Goal: Information Seeking & Learning: Learn about a topic

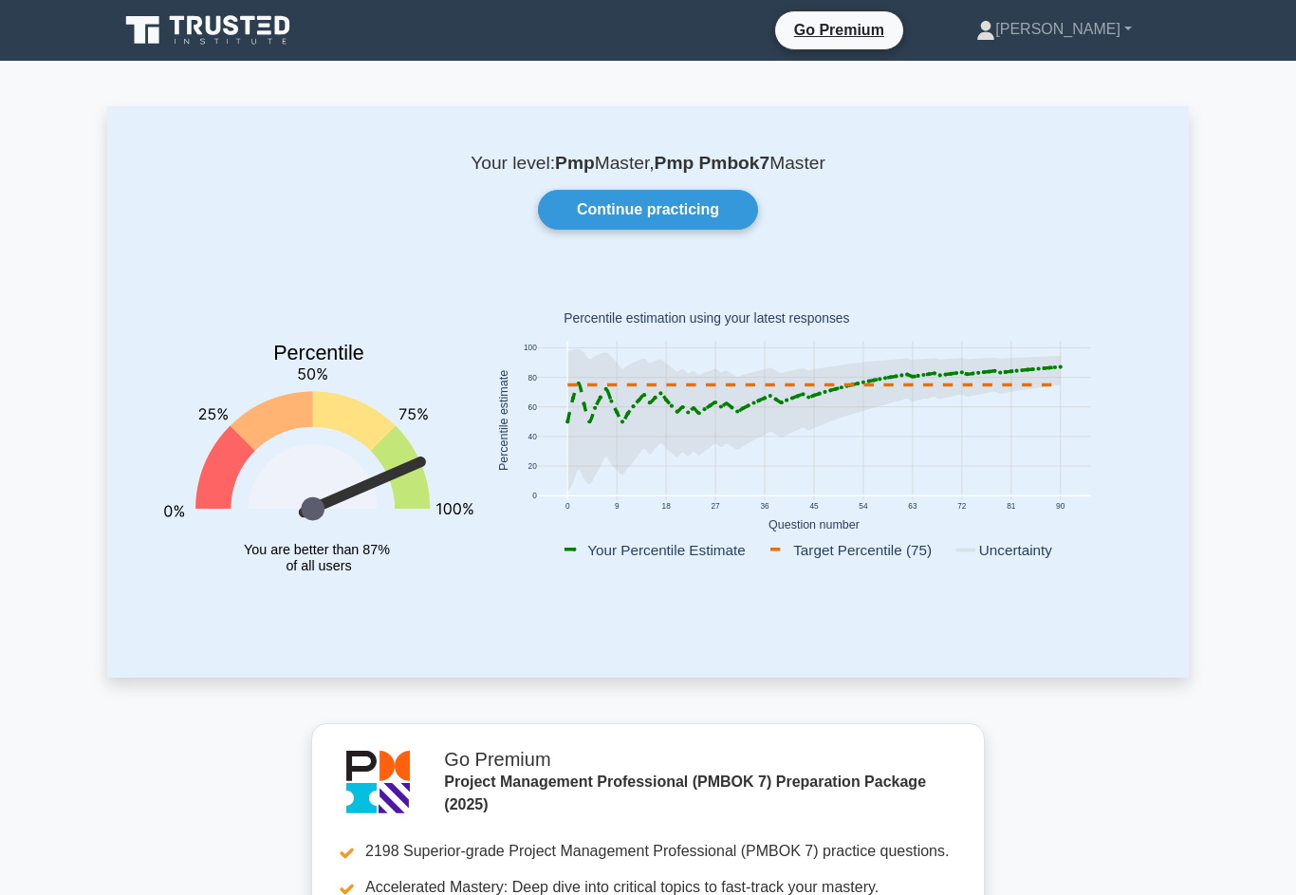
click at [705, 224] on link "Continue practicing" at bounding box center [648, 210] width 220 height 40
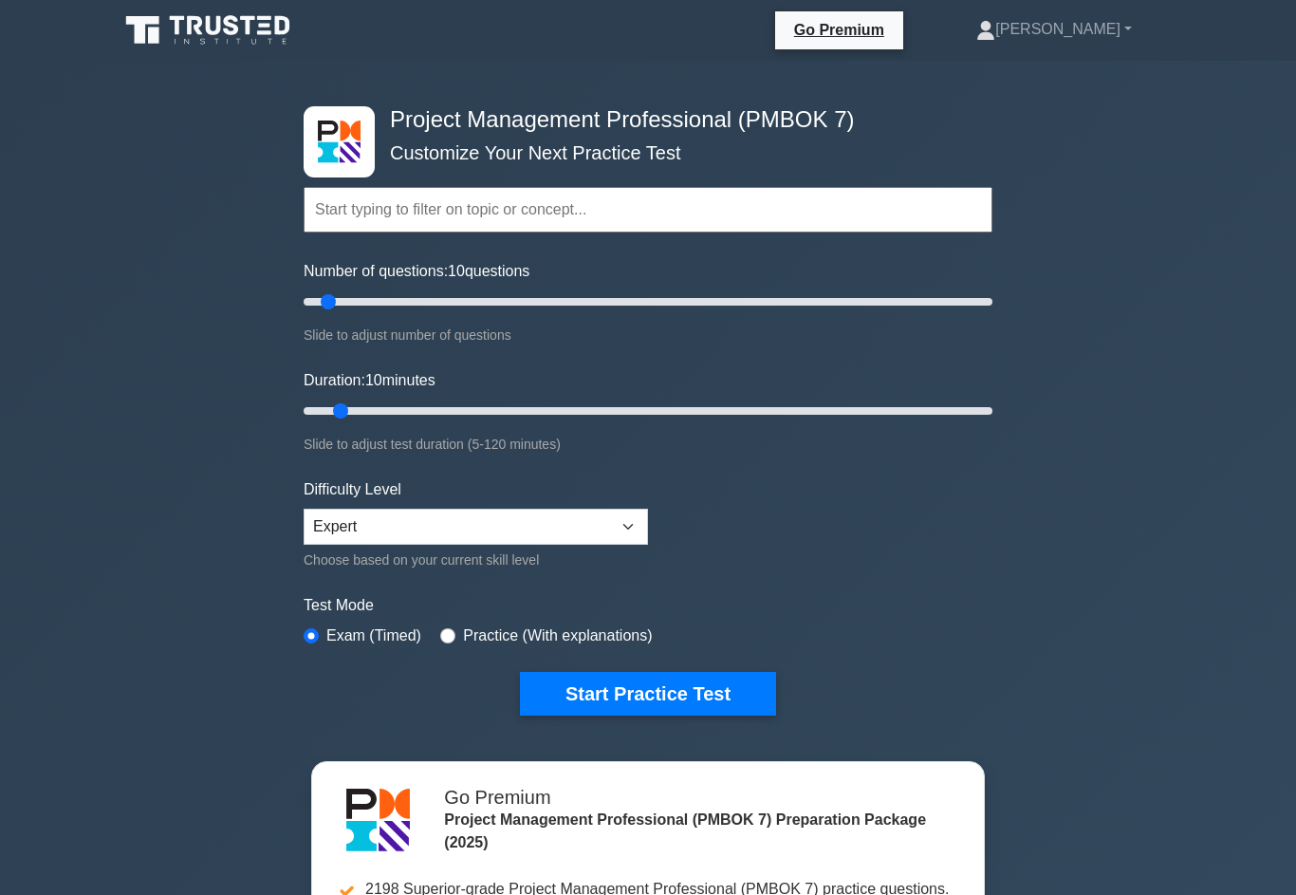
type input "15"
click at [375, 422] on input "Duration: 10 minutes" at bounding box center [648, 410] width 689 height 23
click at [613, 715] on button "Start Practice Test" at bounding box center [648, 694] width 256 height 44
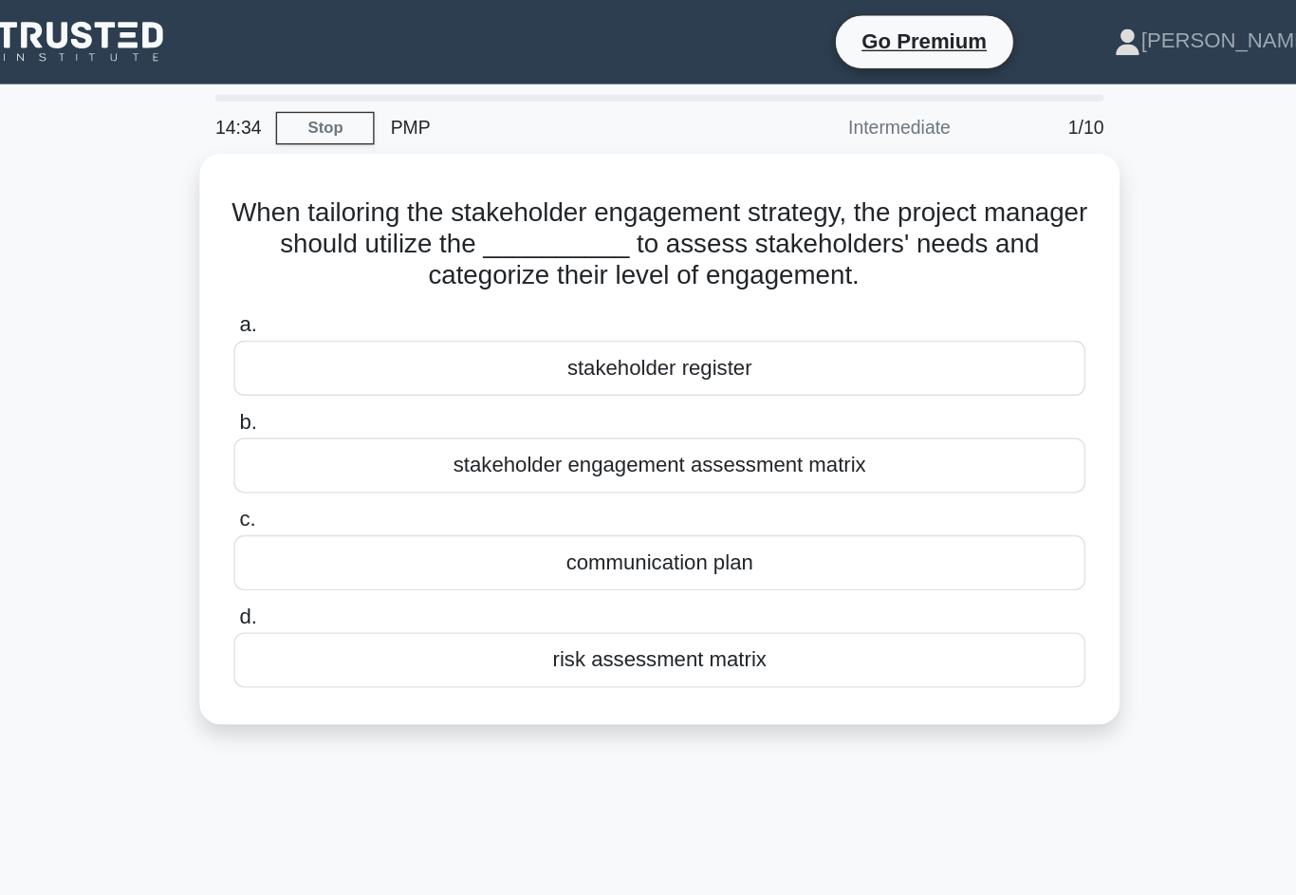
click at [669, 356] on div "stakeholder engagement assessment matrix" at bounding box center [648, 336] width 615 height 40
click at [341, 311] on input "b. stakeholder engagement assessment matrix" at bounding box center [341, 305] width 0 height 12
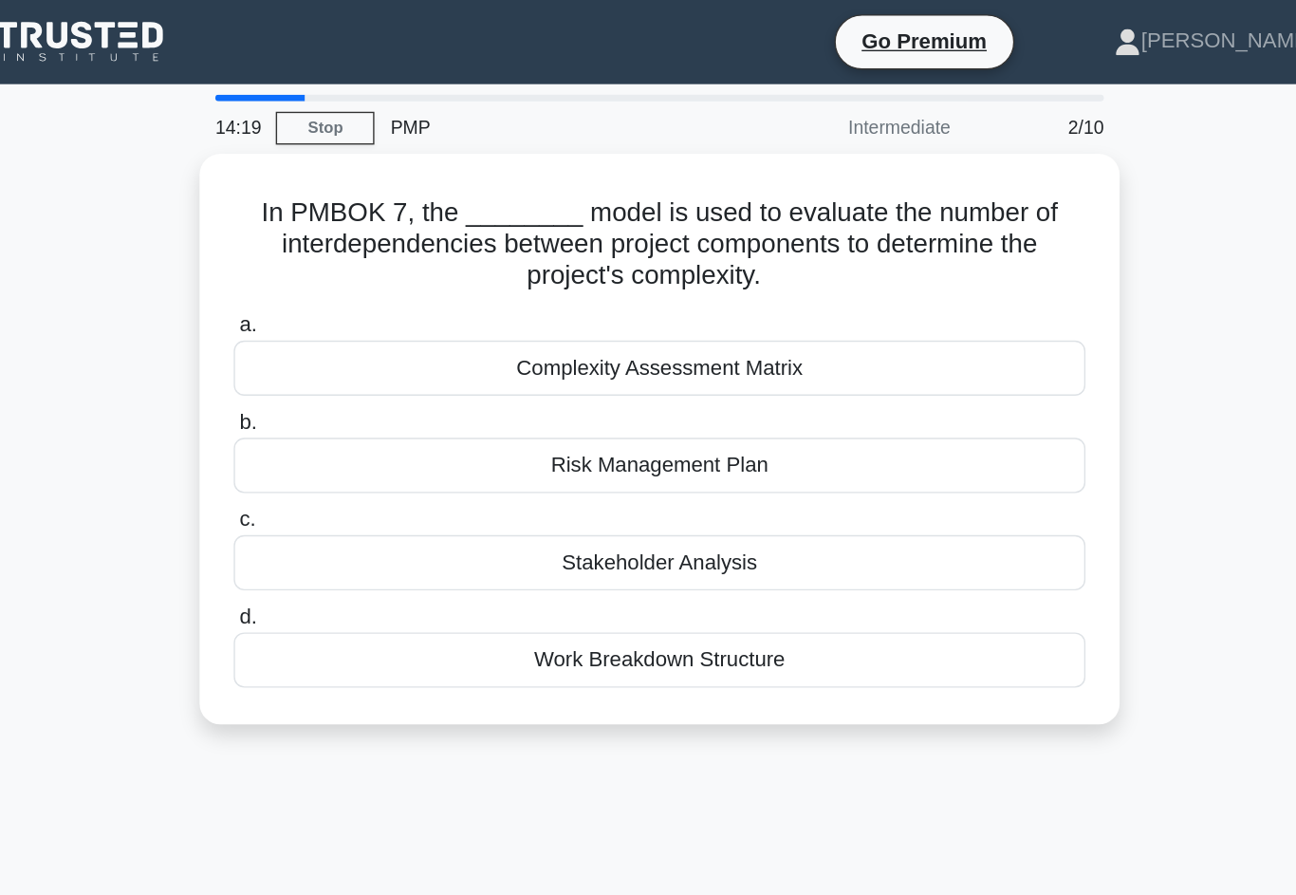
click at [674, 264] on div "Complexity Assessment Matrix" at bounding box center [648, 266] width 615 height 40
click at [341, 241] on input "a. Complexity Assessment Matrix" at bounding box center [341, 235] width 0 height 12
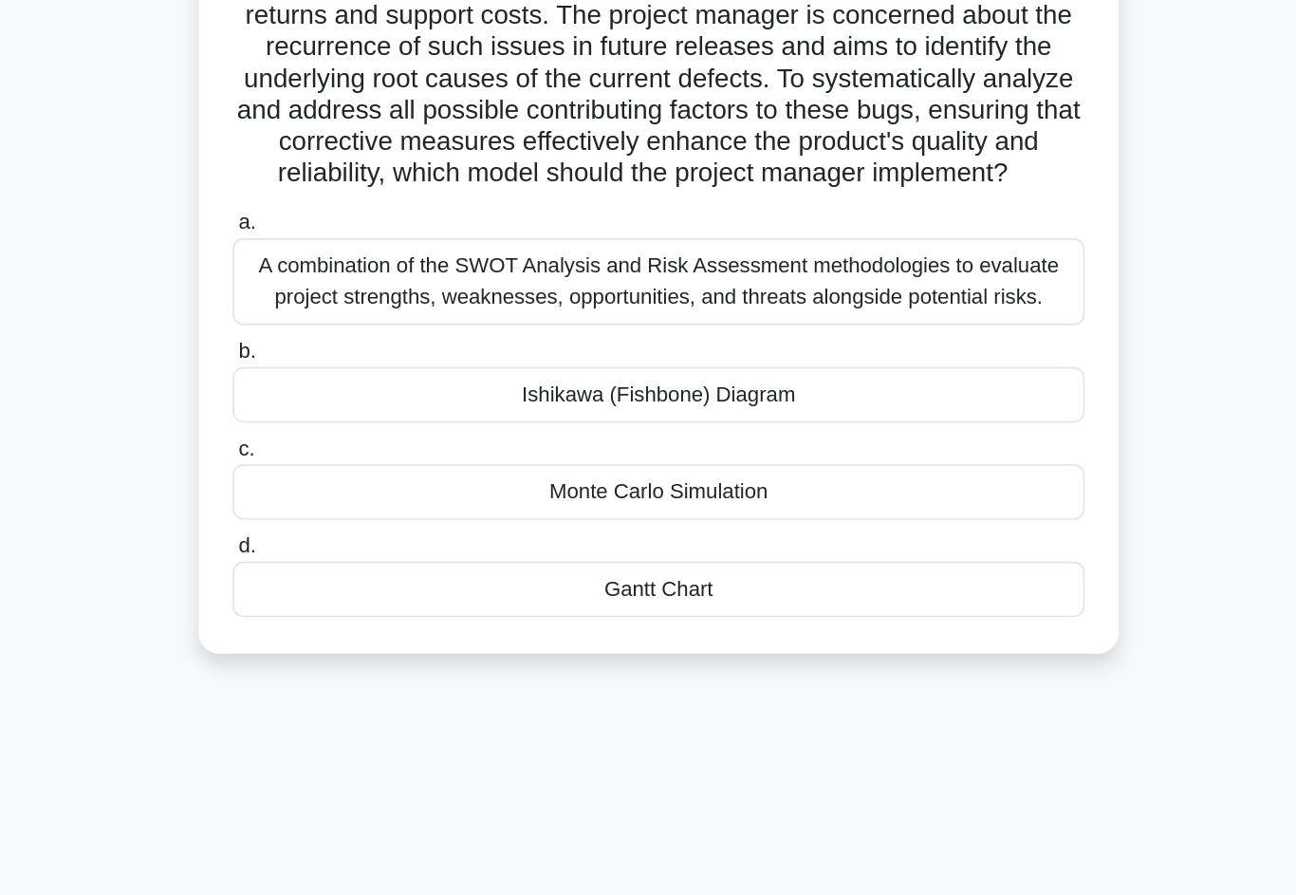
scroll to position [56, 0]
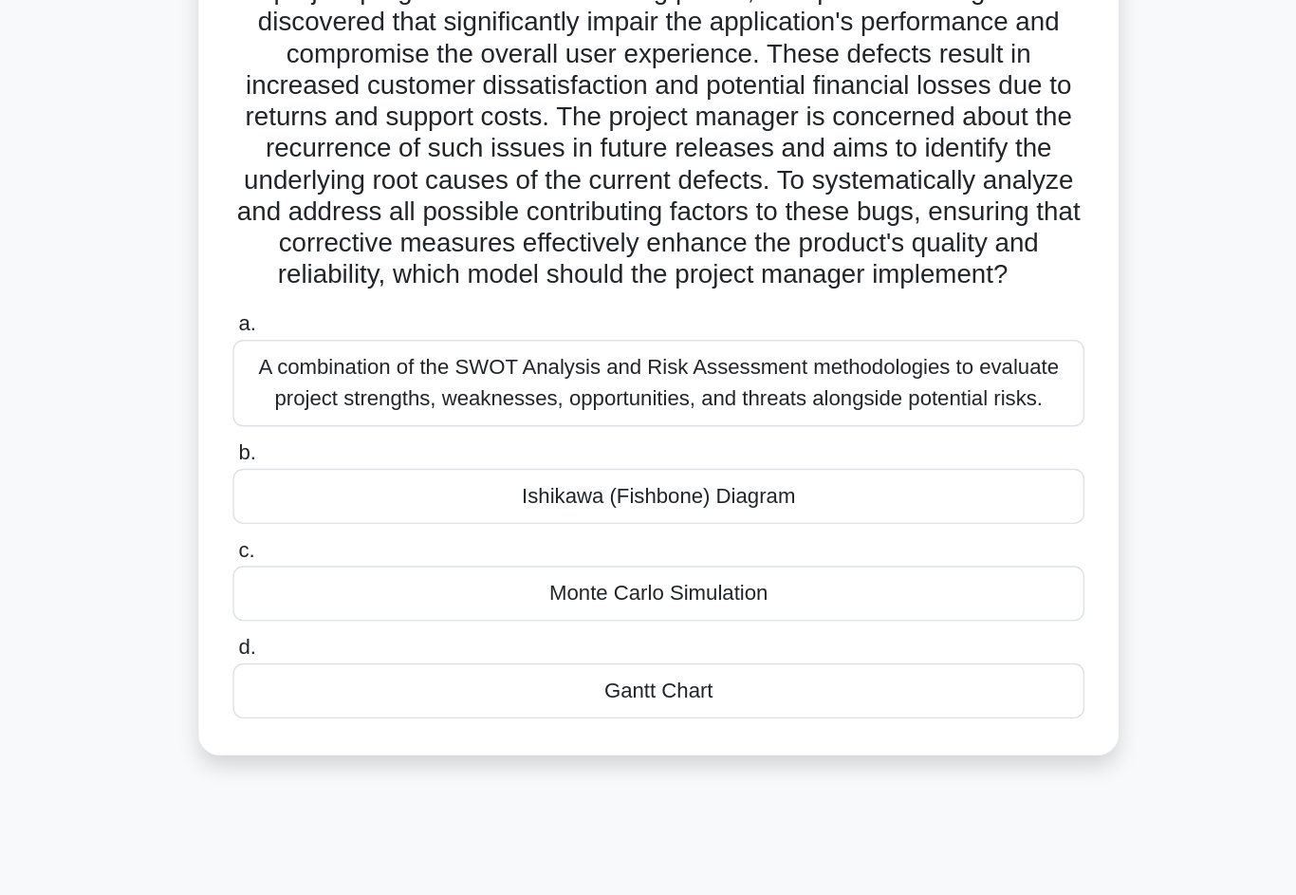
click at [737, 558] on div "Monte Carlo Simulation" at bounding box center [648, 578] width 615 height 40
click at [341, 541] on input "c. Monte Carlo Simulation" at bounding box center [341, 547] width 0 height 12
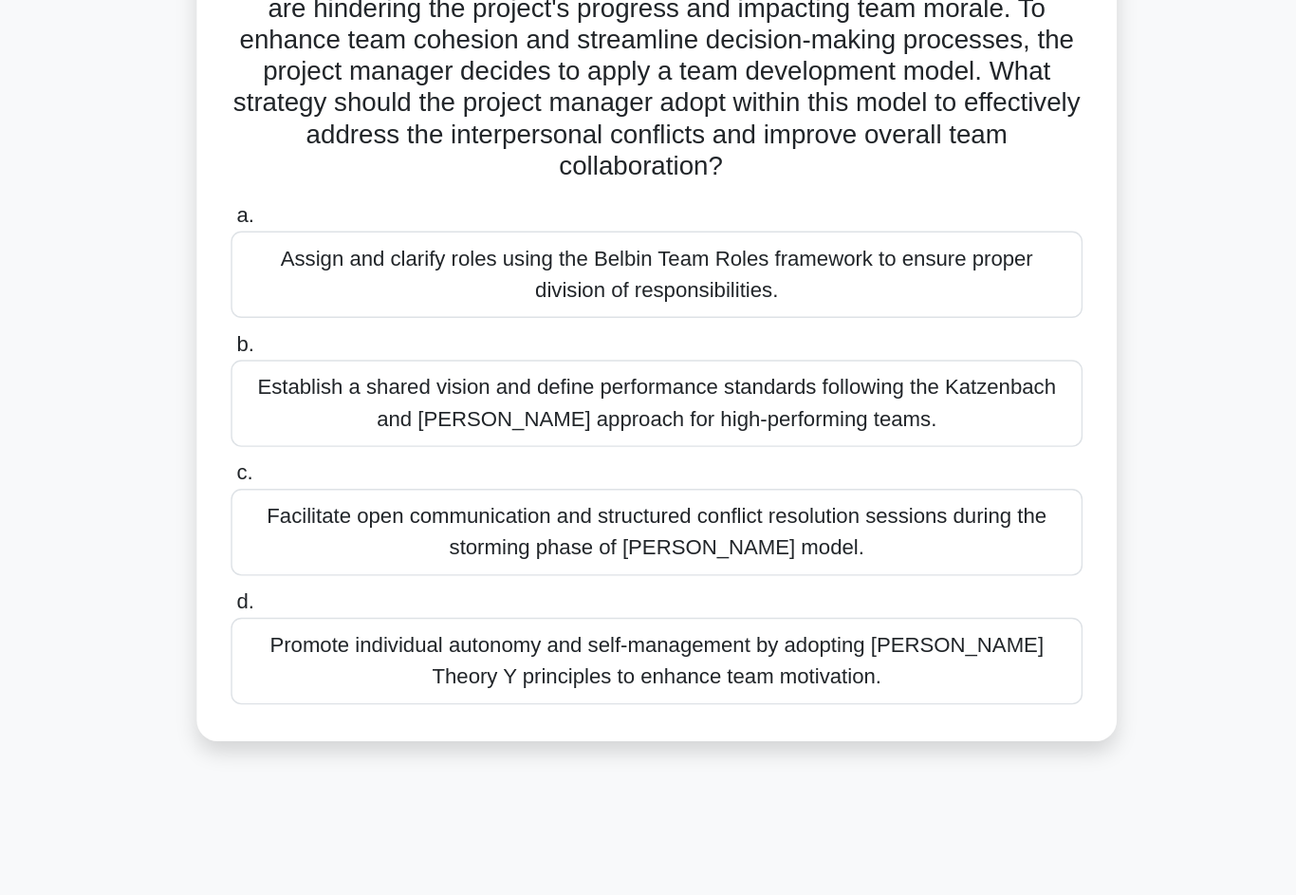
scroll to position [15, 0]
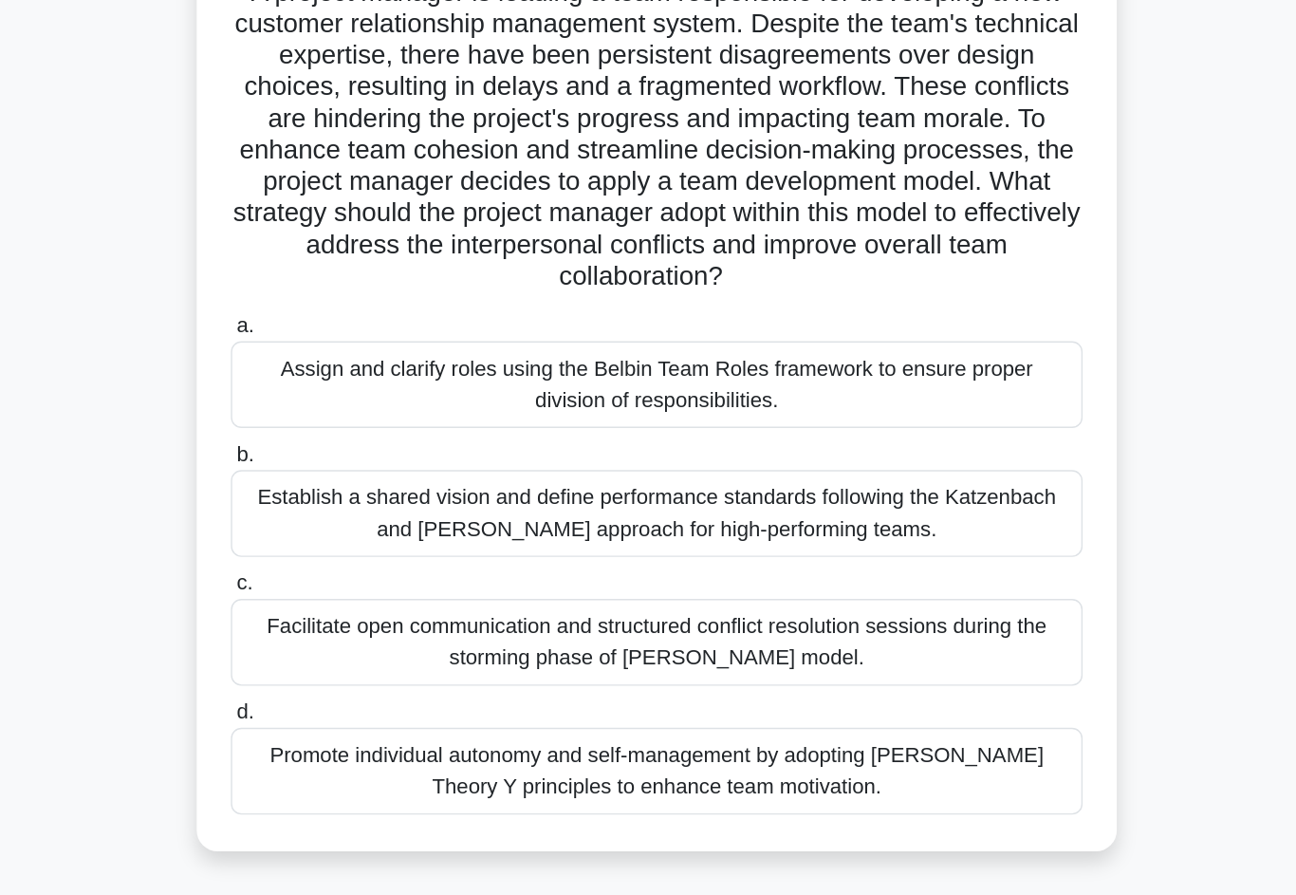
click at [341, 576] on div "Facilitate open communication and structured conflict resolution sessions durin…" at bounding box center [648, 607] width 615 height 63
click at [341, 559] on input "c. Facilitate open communication and structured conflict resolution sessions du…" at bounding box center [341, 565] width 0 height 12
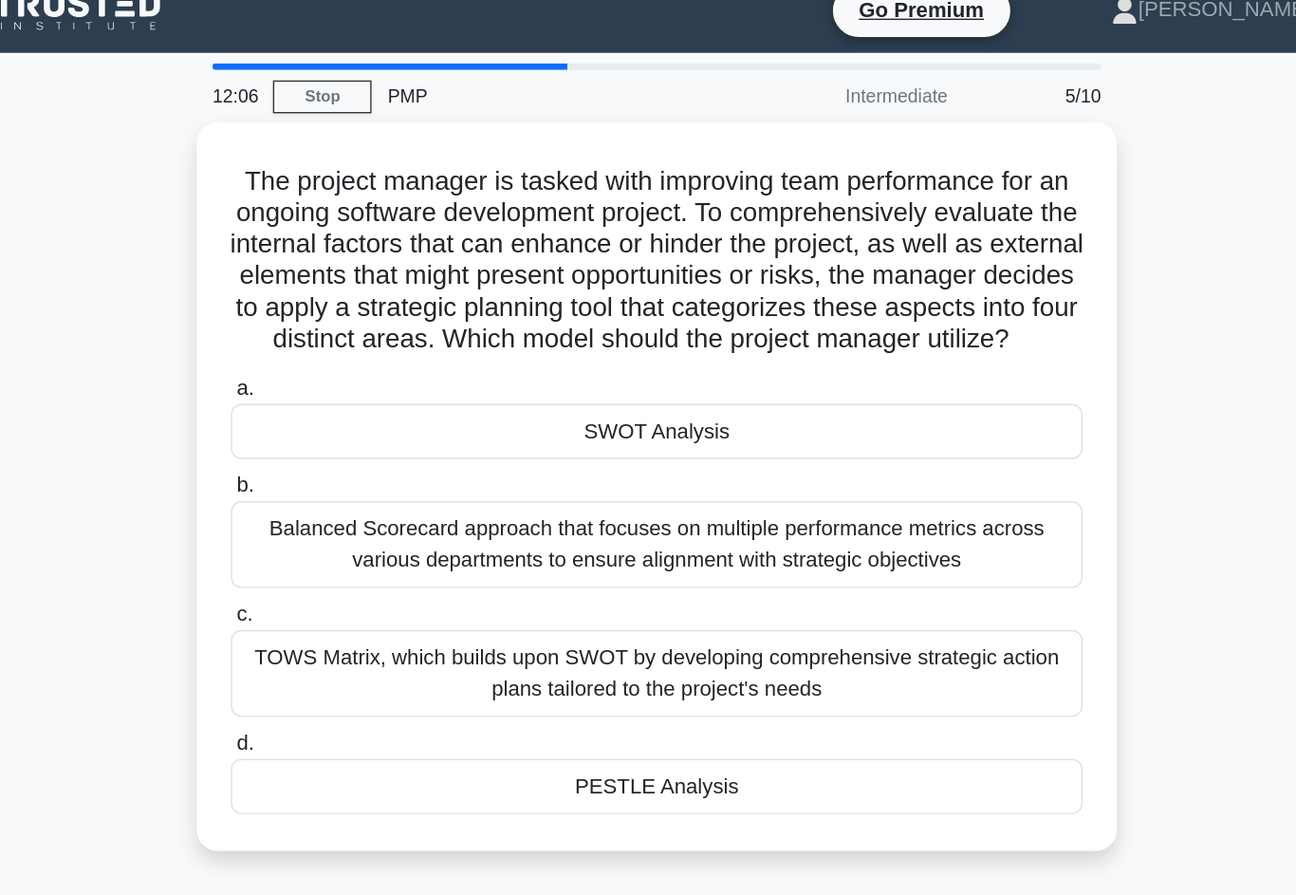
scroll to position [0, 0]
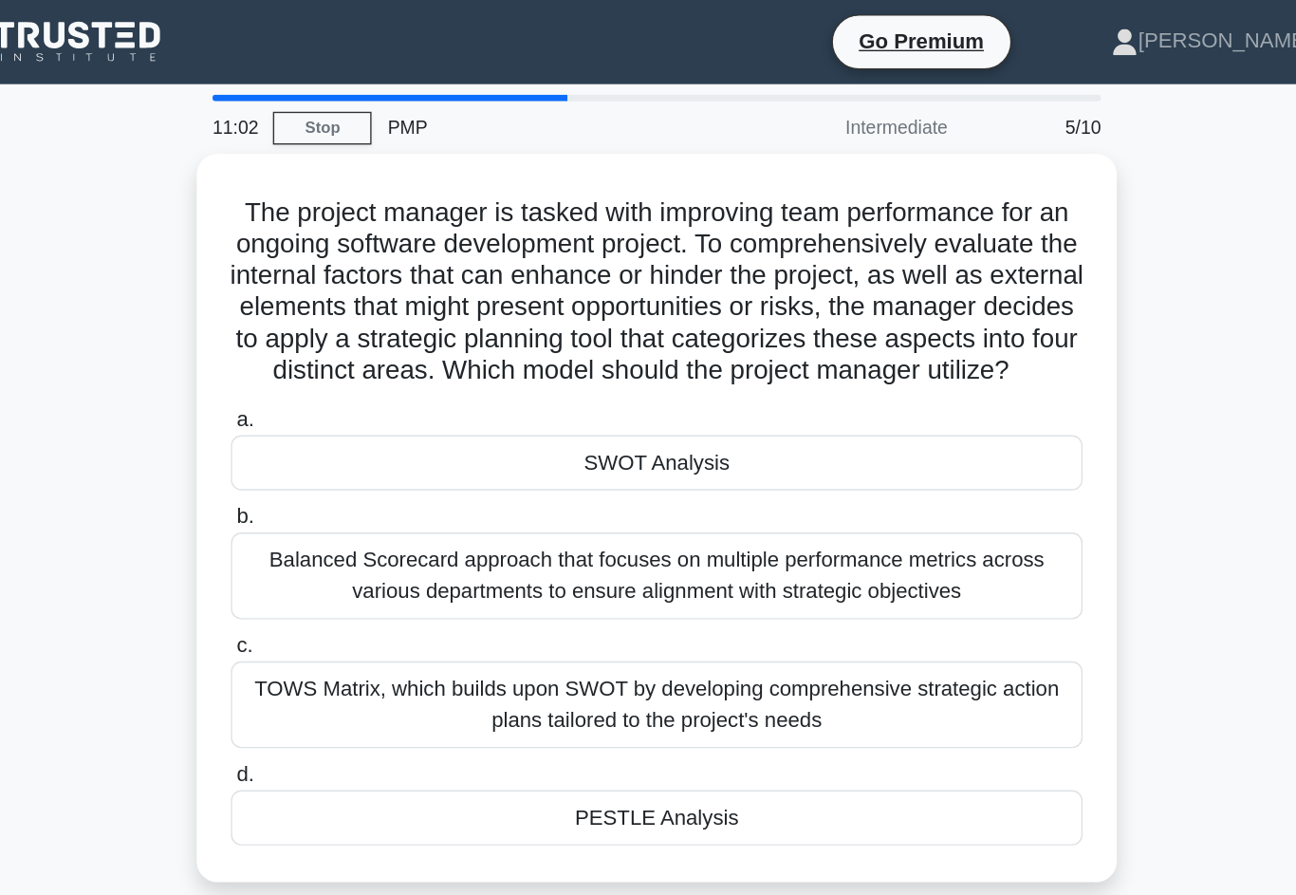
click at [341, 354] on div "SWOT Analysis" at bounding box center [648, 334] width 615 height 40
click at [341, 309] on input "a. SWOT Analysis" at bounding box center [341, 303] width 0 height 12
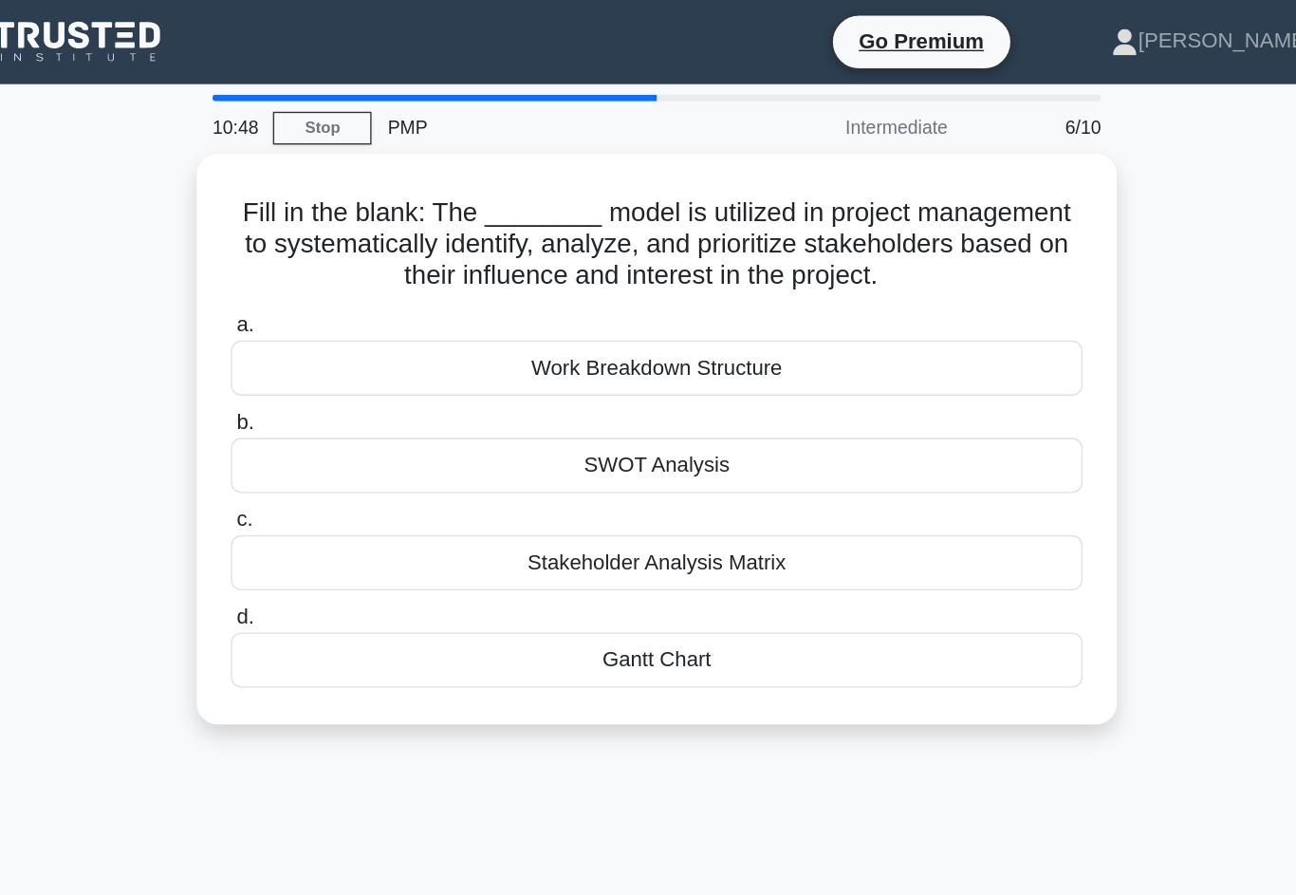
click at [341, 424] on div "Stakeholder Analysis Matrix" at bounding box center [648, 406] width 615 height 40
click at [341, 381] on input "c. Stakeholder Analysis Matrix" at bounding box center [341, 375] width 0 height 12
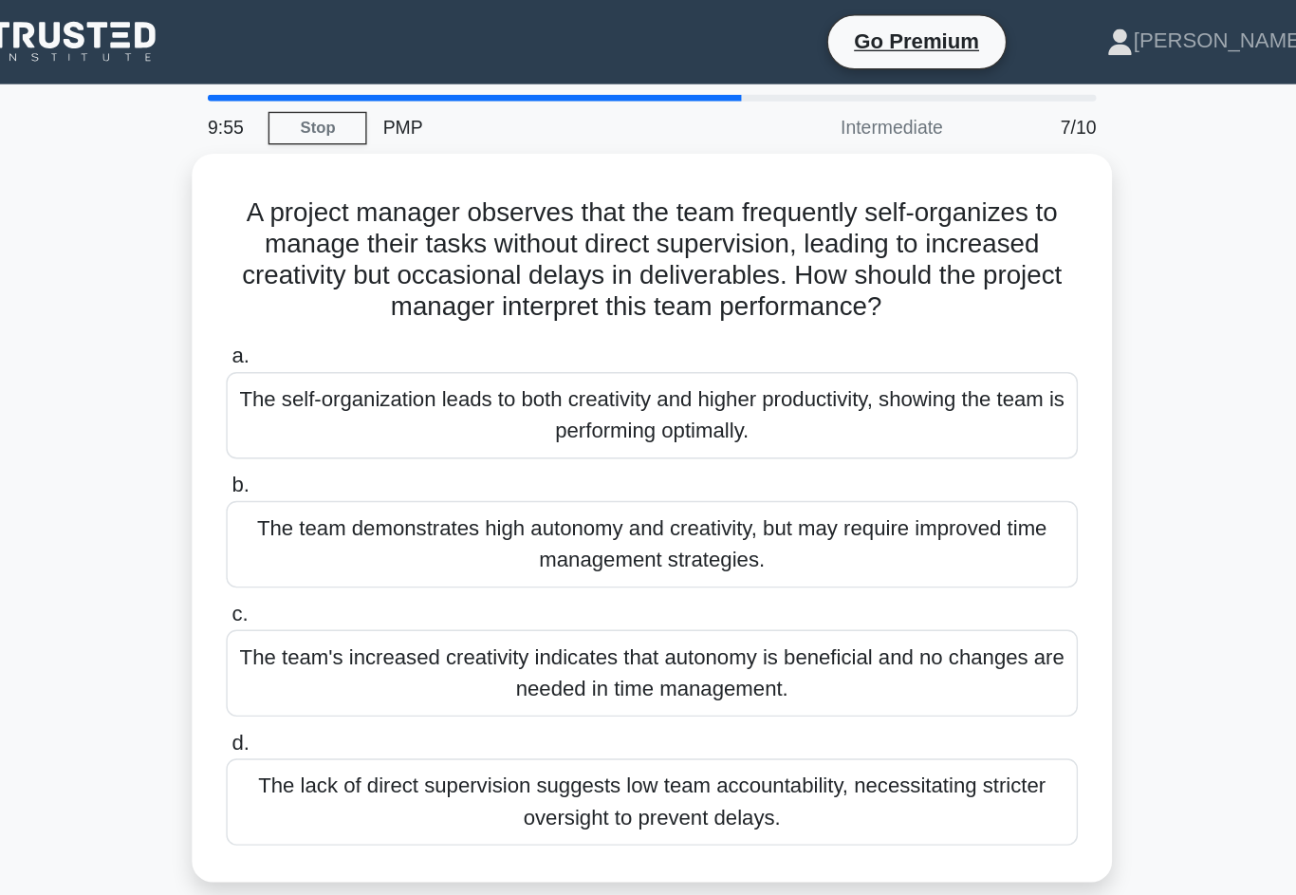
click at [341, 406] on div "The team demonstrates high autonomy and creativity, but may require improved ti…" at bounding box center [648, 392] width 615 height 63
click at [341, 357] on input "b. The team demonstrates high autonomy and creativity, but may require improved…" at bounding box center [341, 350] width 0 height 12
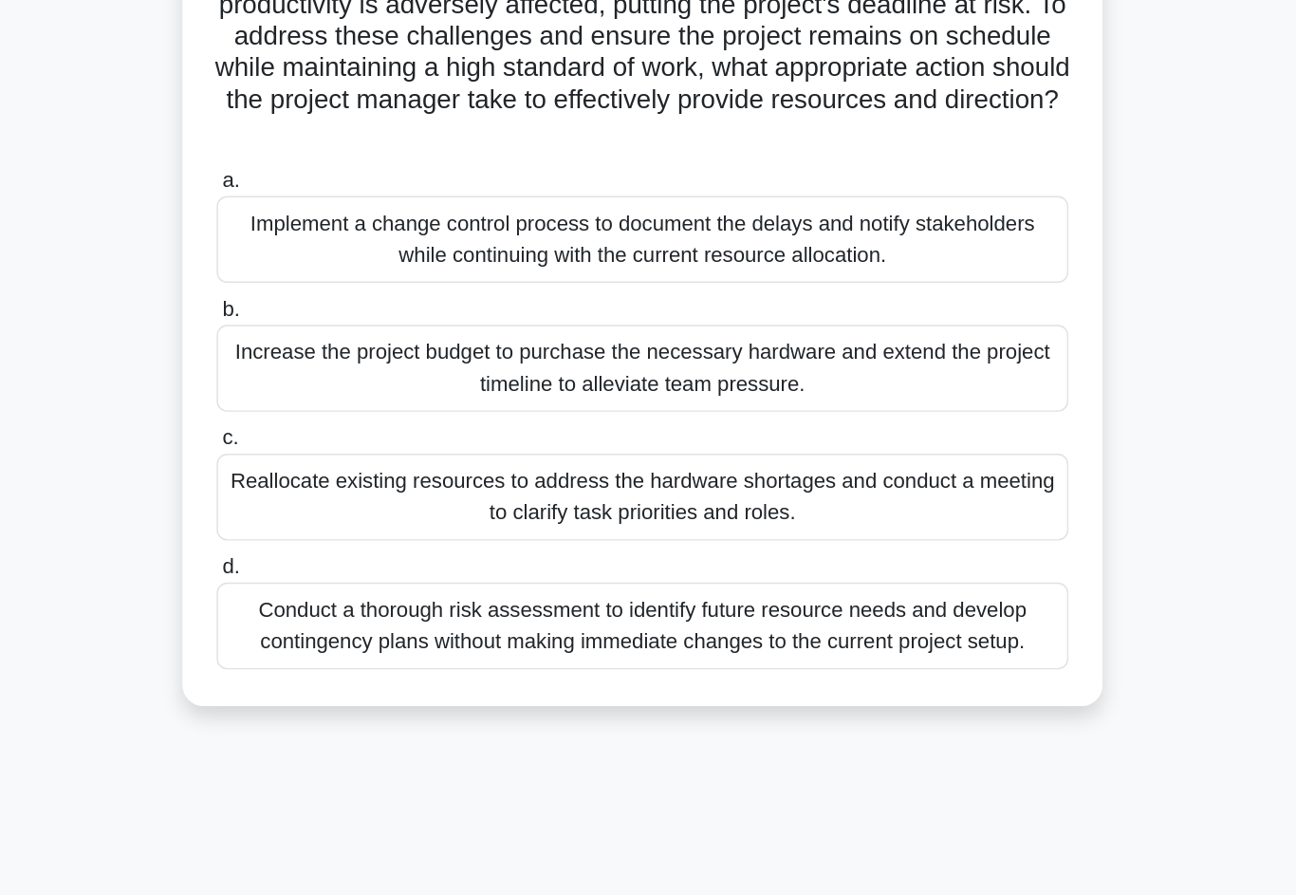
scroll to position [130, 0]
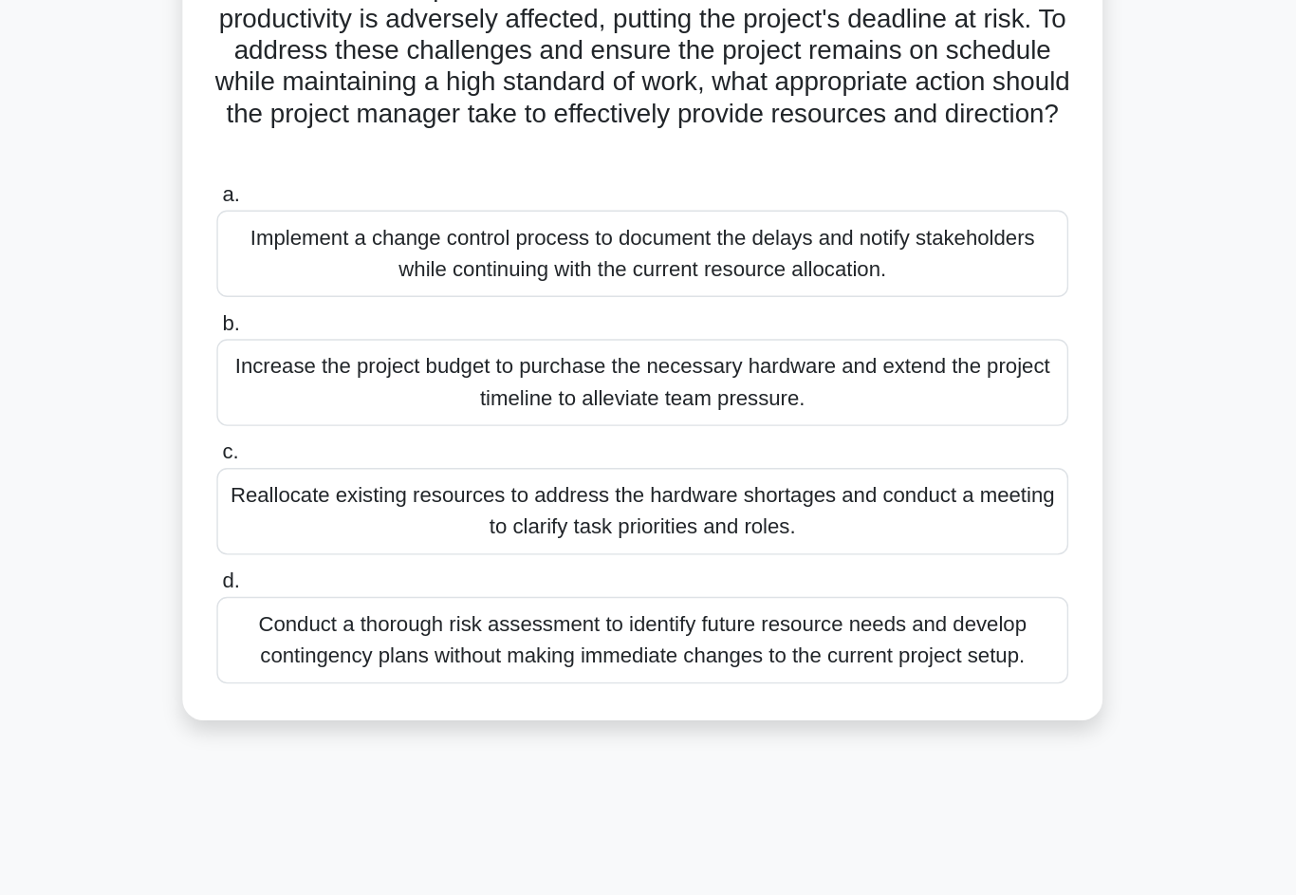
click at [712, 645] on div "Conduct a thorough risk assessment to identify future resource needs and develo…" at bounding box center [648, 676] width 615 height 63
click at [341, 628] on input "d. Conduct a thorough risk assessment to identify future resource needs and dev…" at bounding box center [341, 634] width 0 height 12
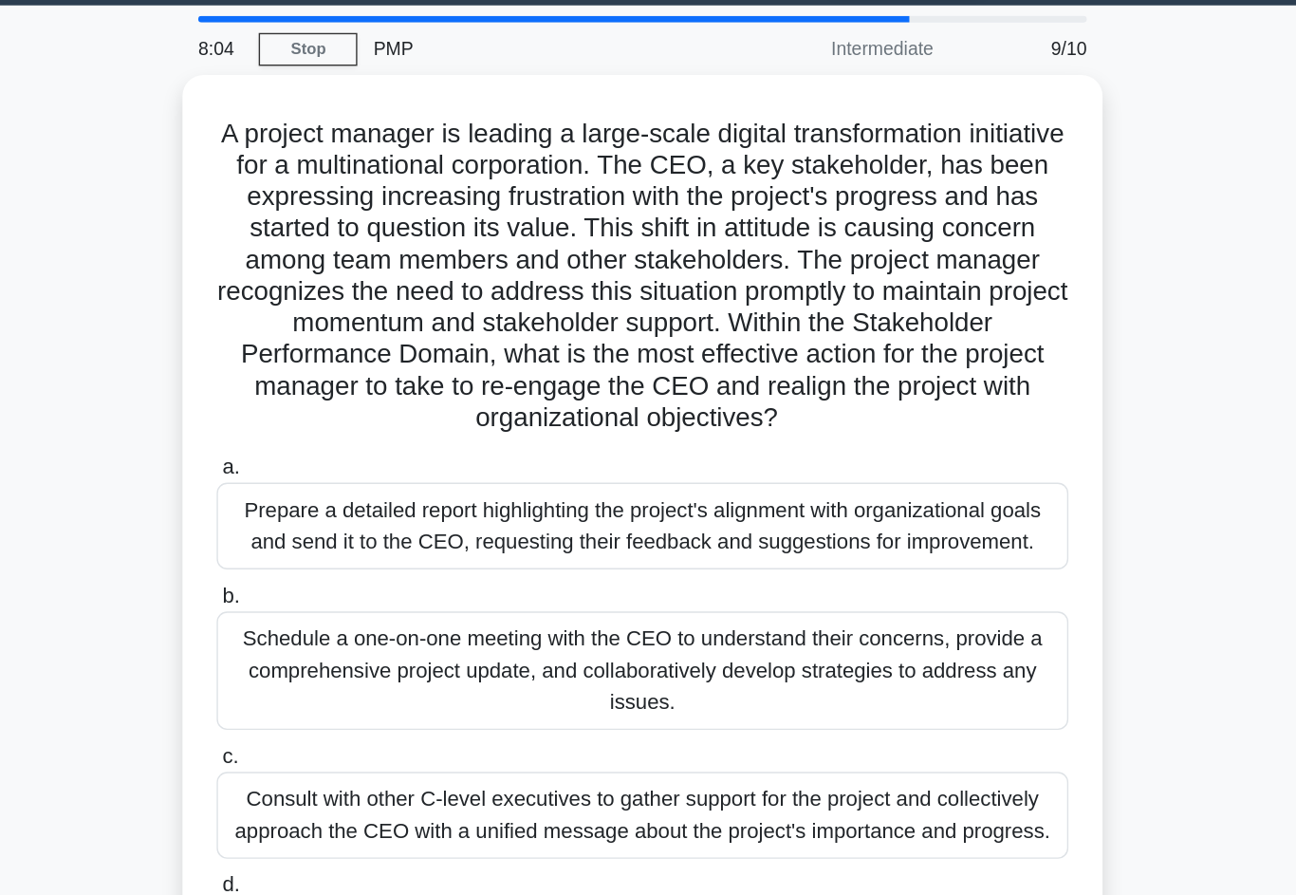
scroll to position [0, 0]
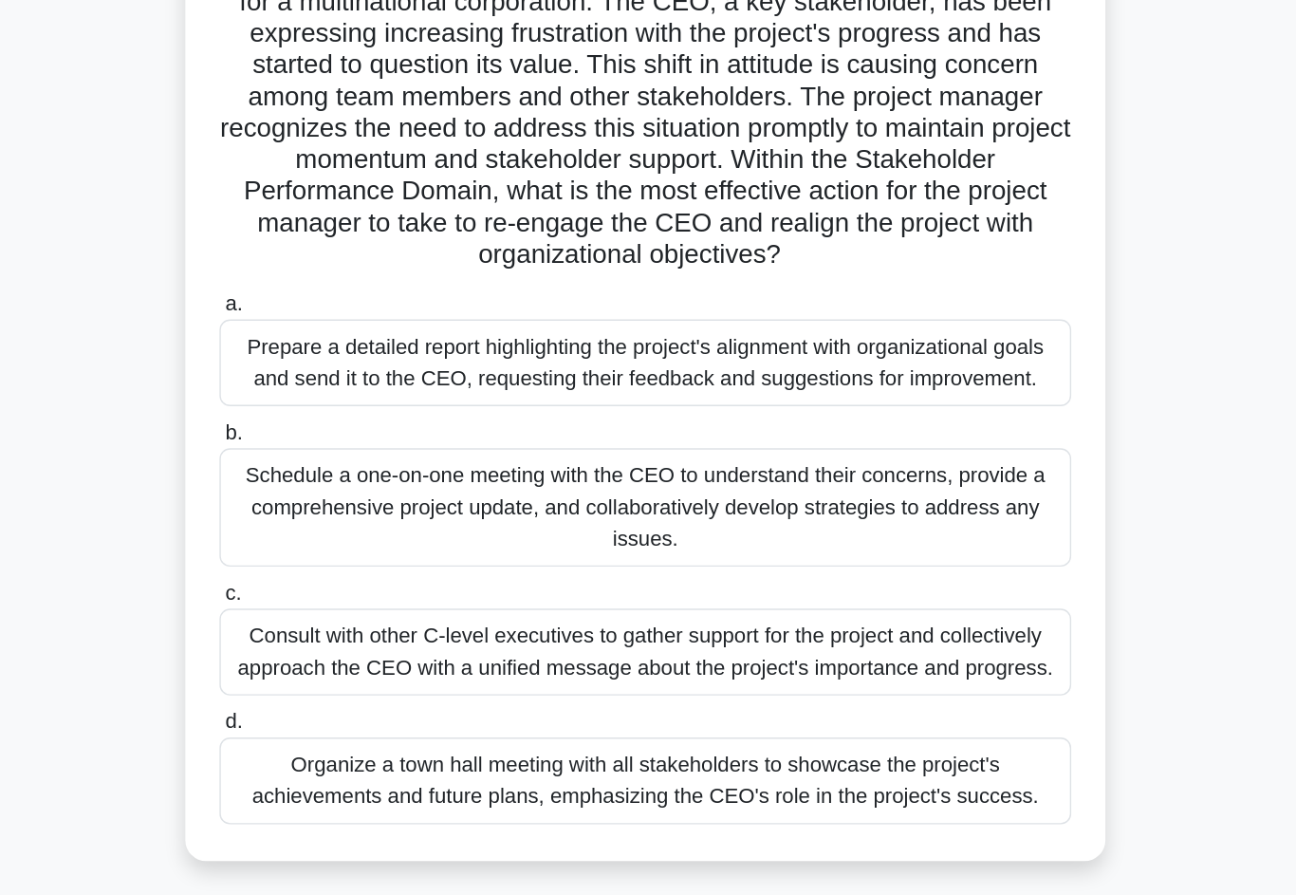
click at [891, 453] on div "A project manager is leading a large-scale digital transformation initiative fo…" at bounding box center [648, 465] width 1082 height 708
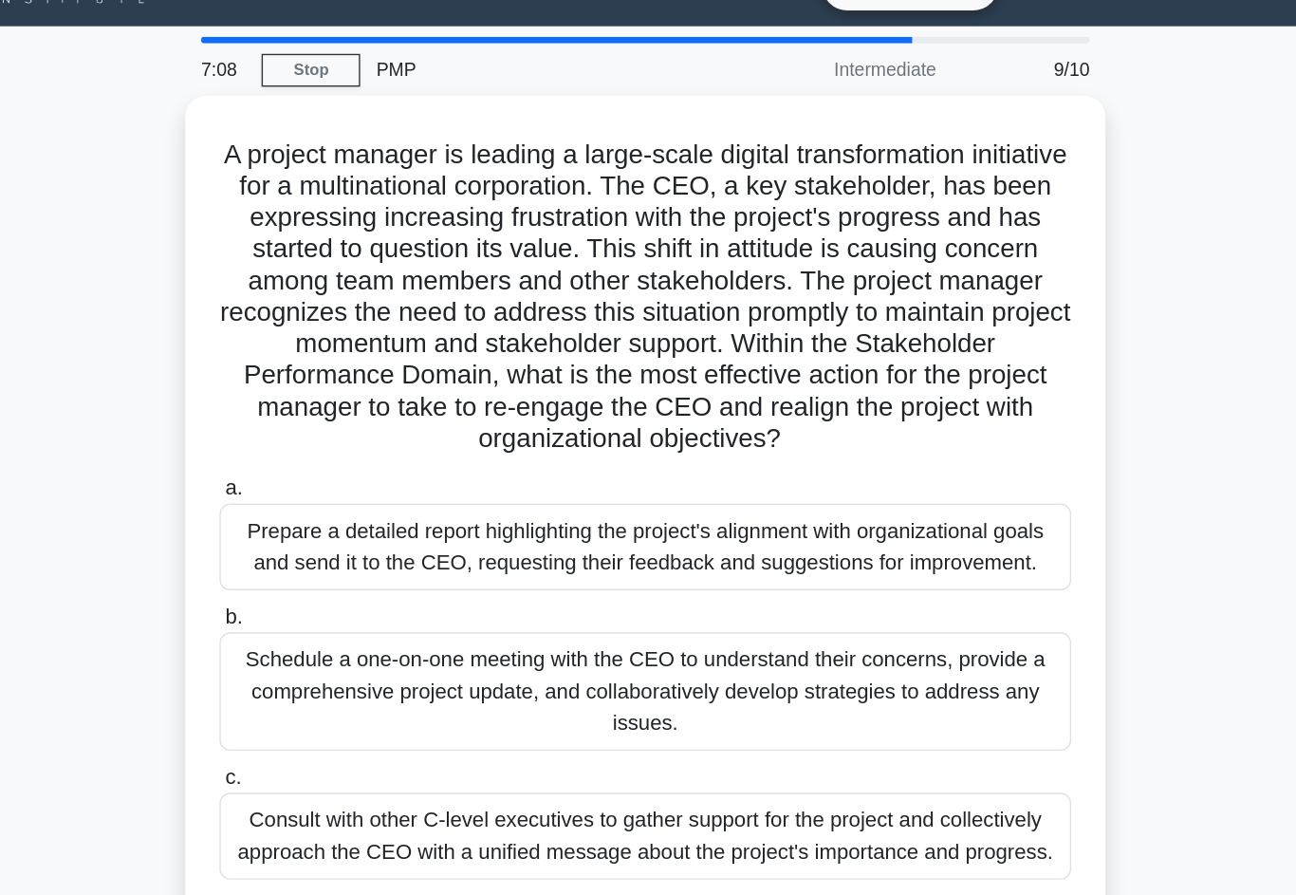
scroll to position [41, 0]
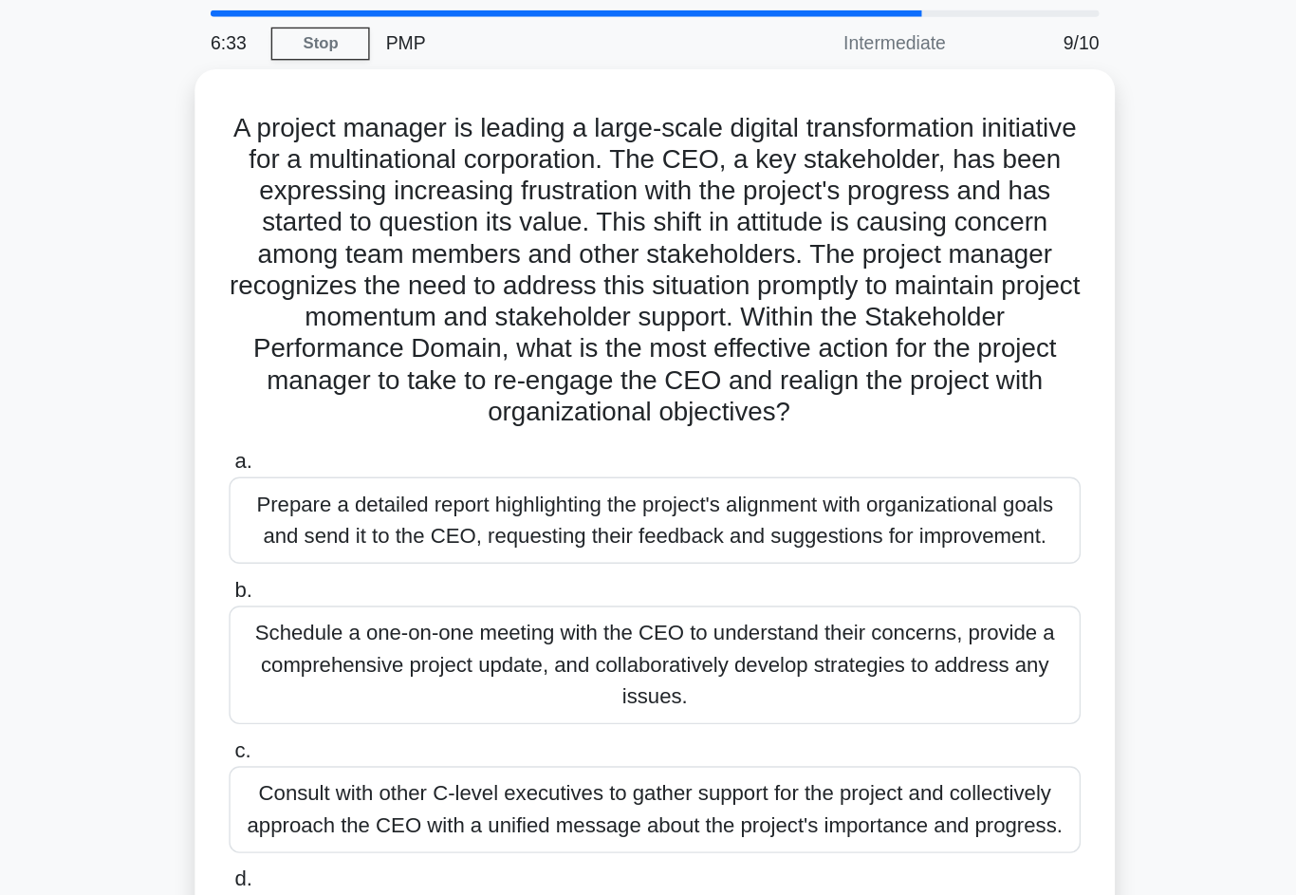
click at [746, 509] on div "Schedule a one-on-one meeting with the CEO to understand their concerns, provid…" at bounding box center [648, 499] width 615 height 85
click at [341, 453] on input "b. Schedule a one-on-one meeting with the CEO to understand their concerns, pro…" at bounding box center [341, 446] width 0 height 12
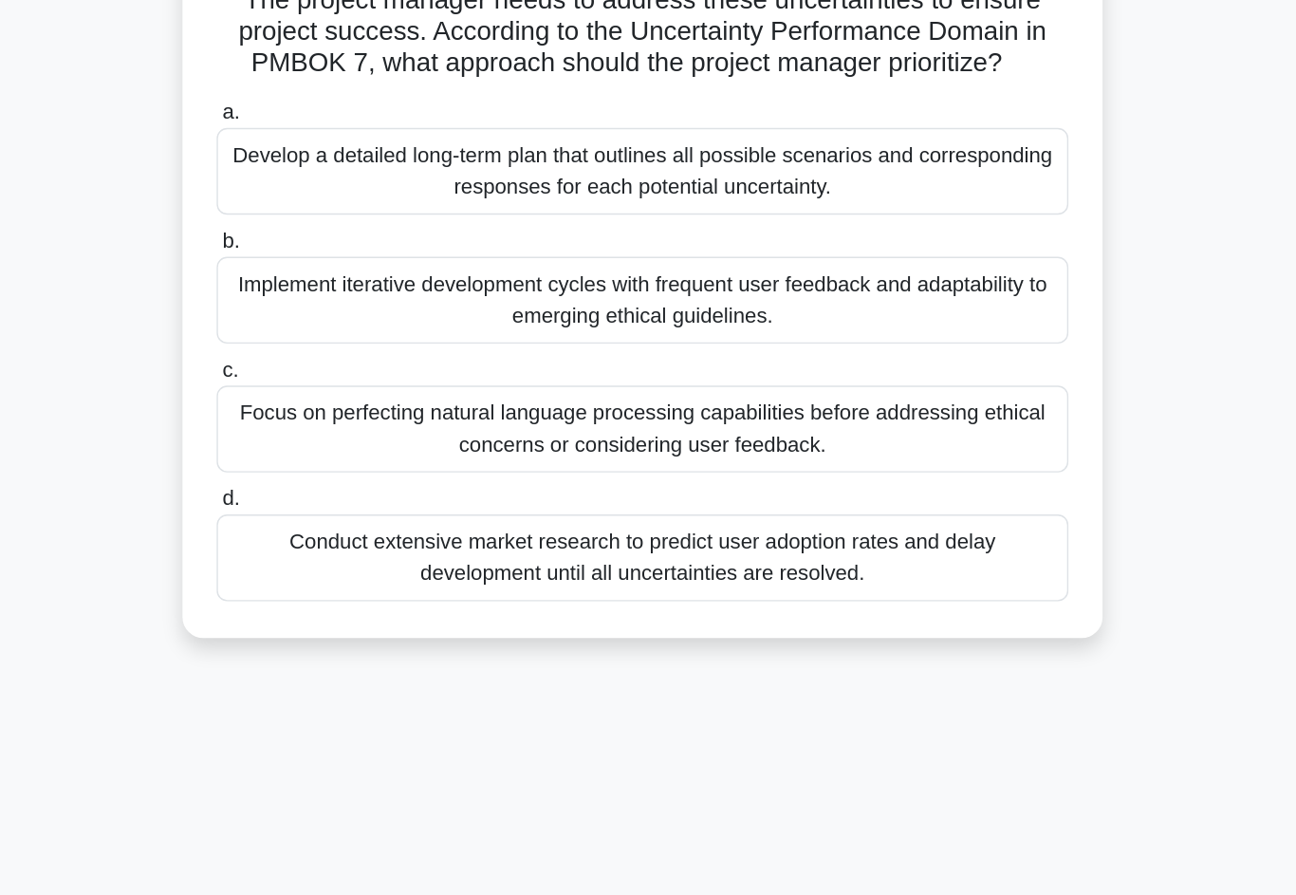
scroll to position [22, 0]
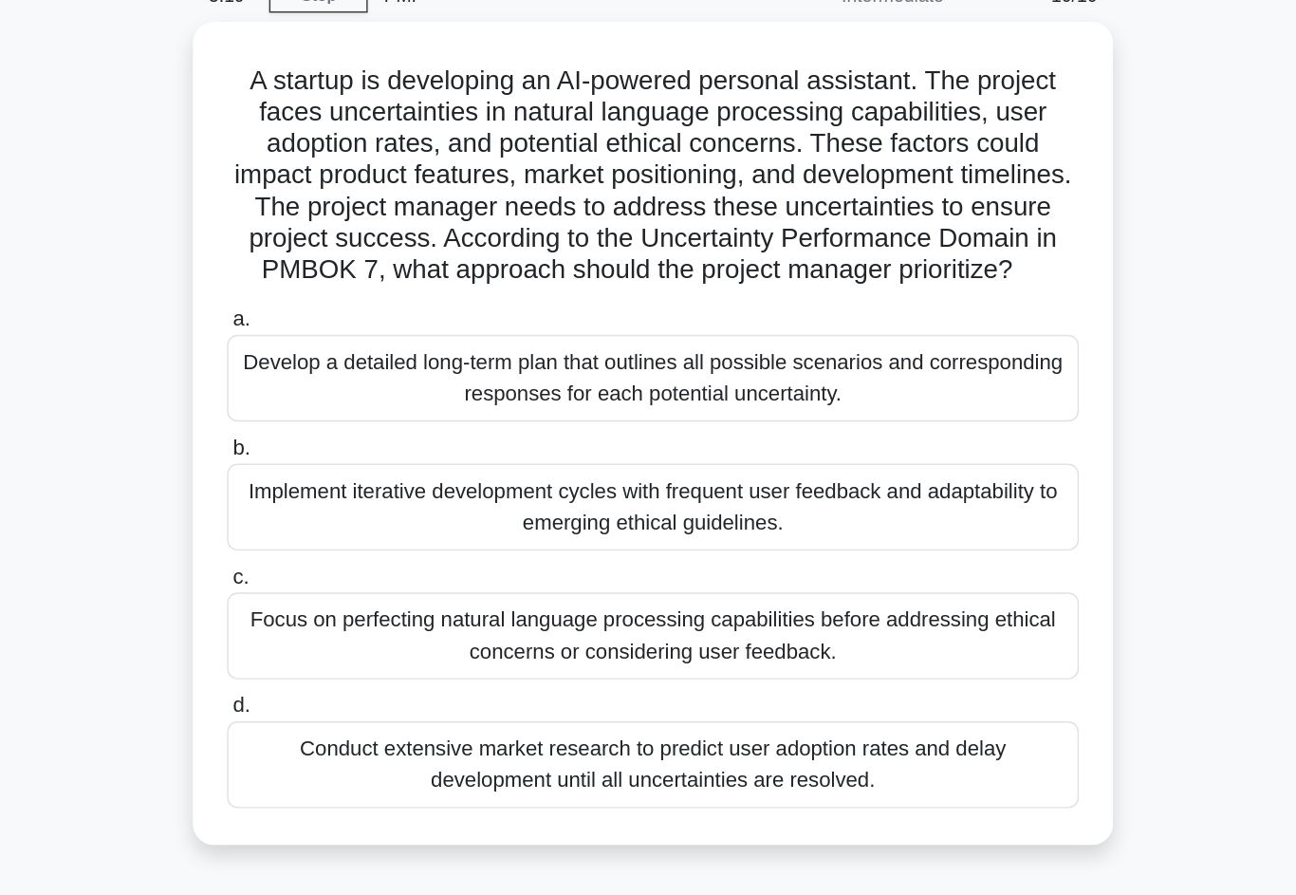
click at [341, 408] on div "Implement iterative development cycles with frequent user feedback and adaptabi…" at bounding box center [648, 439] width 615 height 63
click at [341, 391] on input "b. Implement iterative development cycles with frequent user feedback and adapt…" at bounding box center [341, 397] width 0 height 12
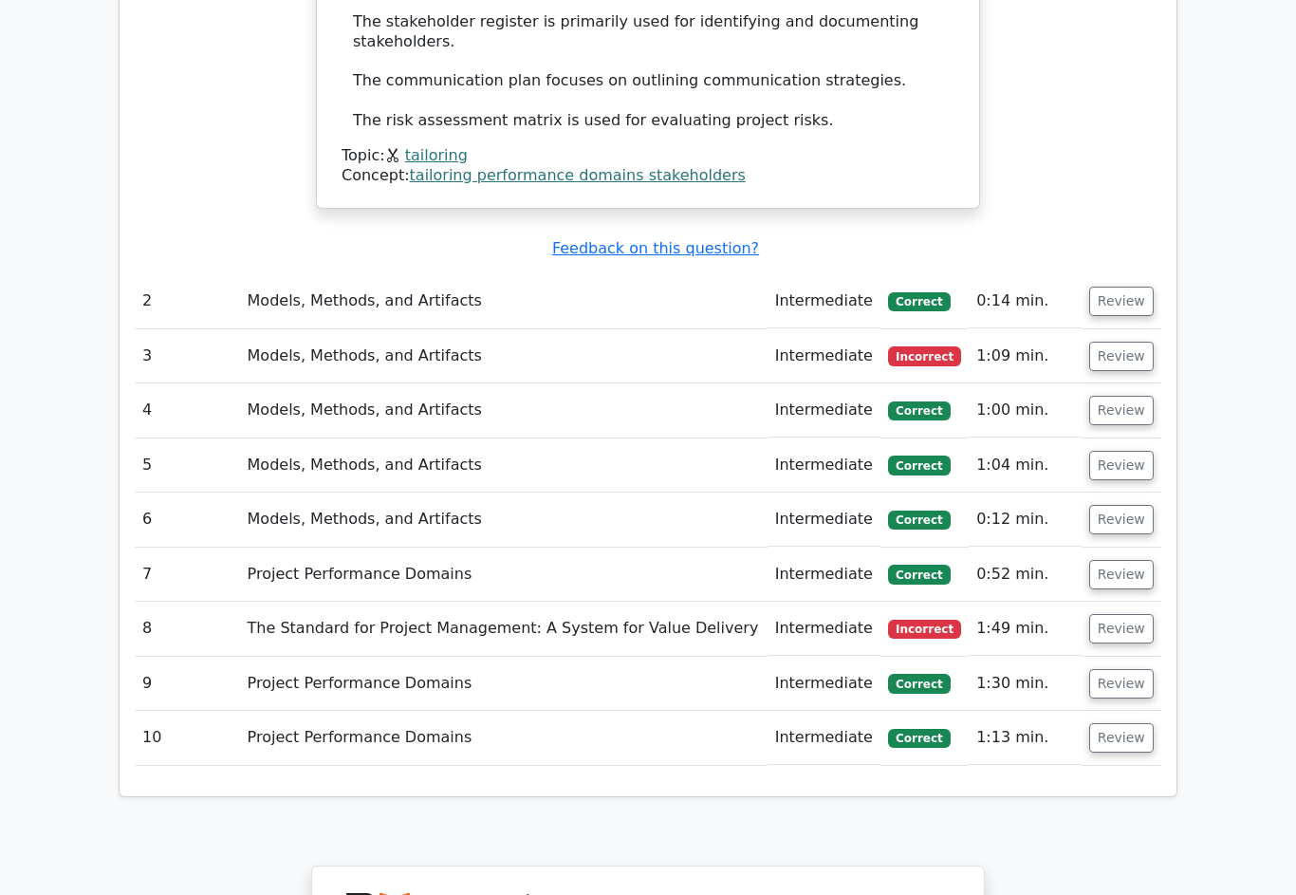
click at [1134, 615] on button "Review" at bounding box center [1121, 629] width 65 height 29
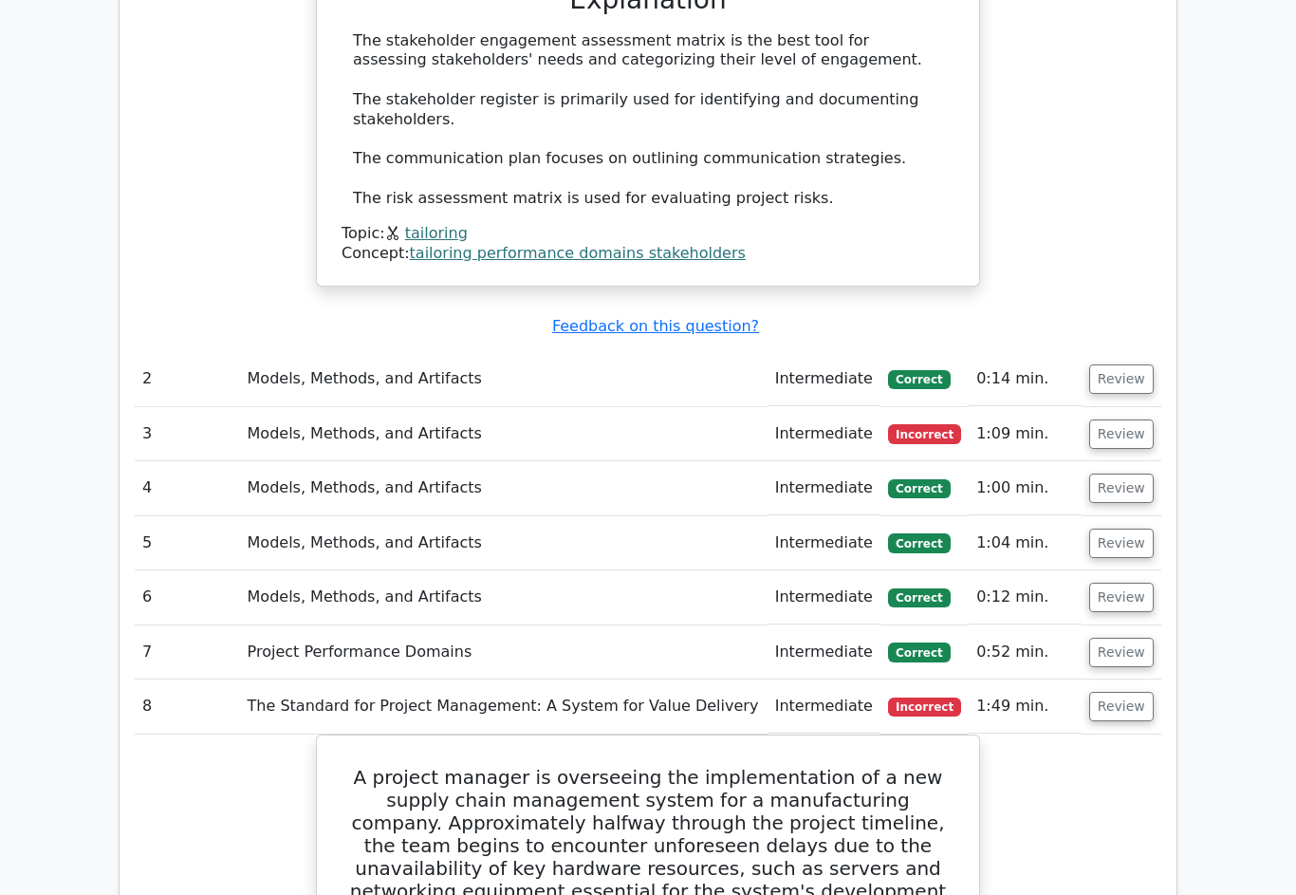
scroll to position [1854, 0]
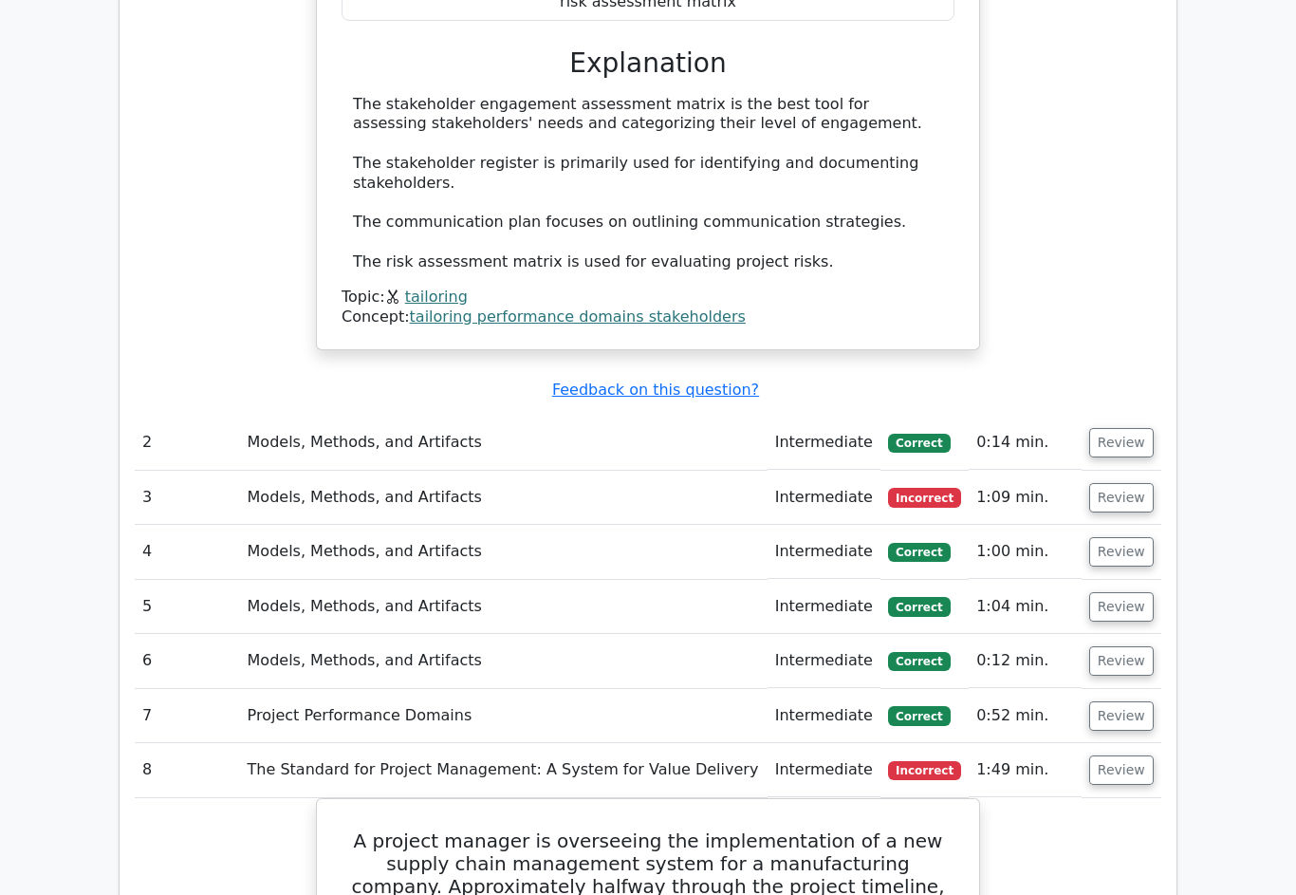
click at [1138, 483] on button "Review" at bounding box center [1121, 497] width 65 height 29
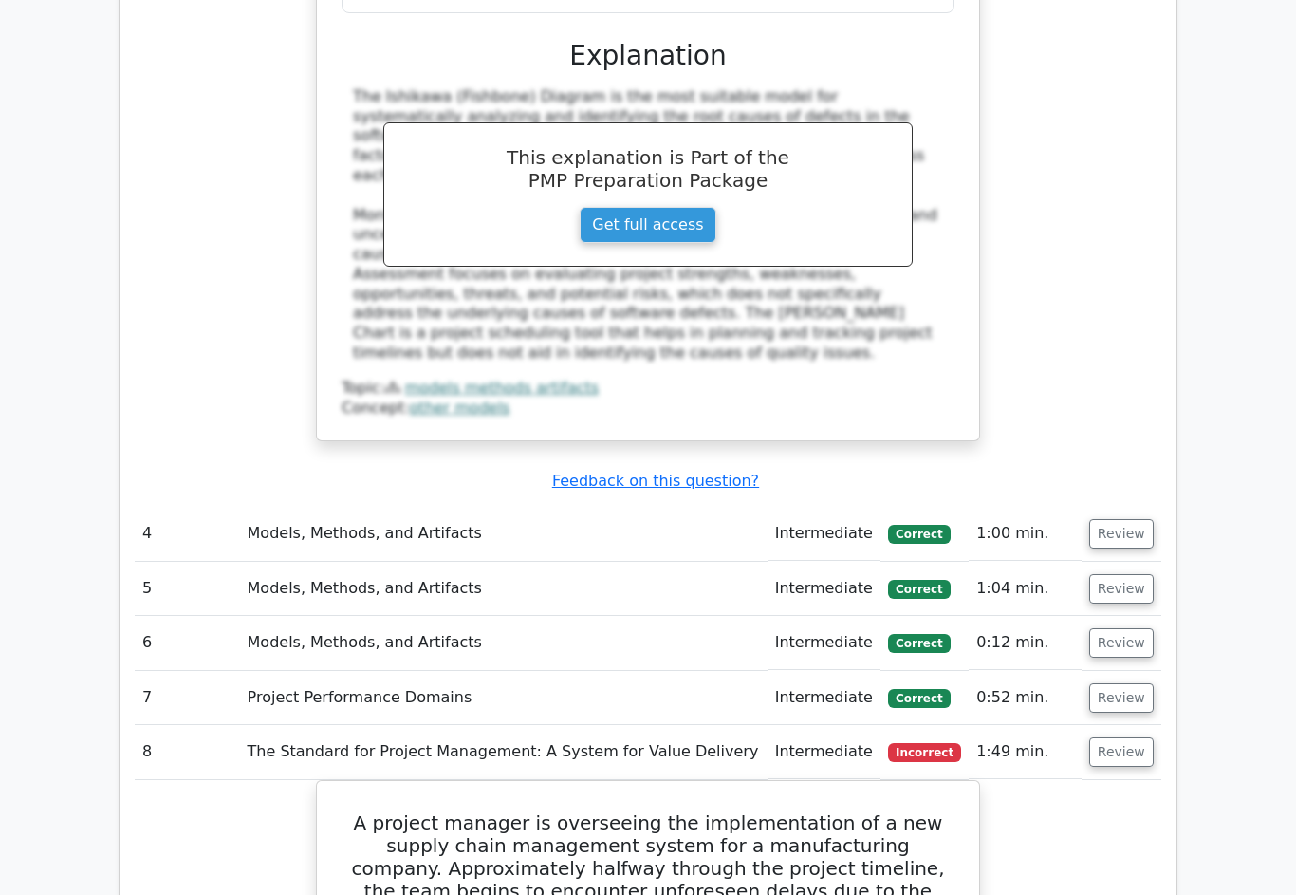
scroll to position [3016, 0]
